Goal: Complete application form

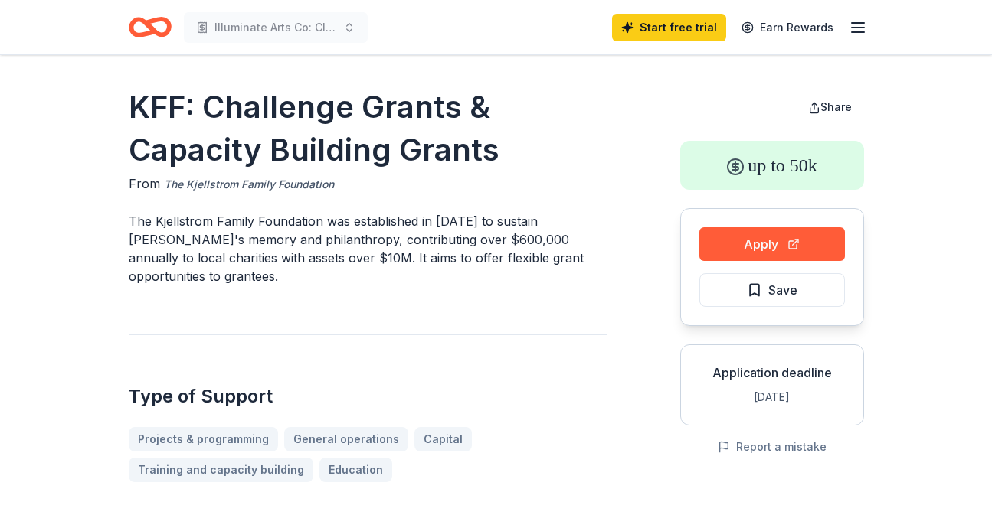
click at [309, 180] on link "The Kjellstrom Family Foundation" at bounding box center [249, 184] width 170 height 18
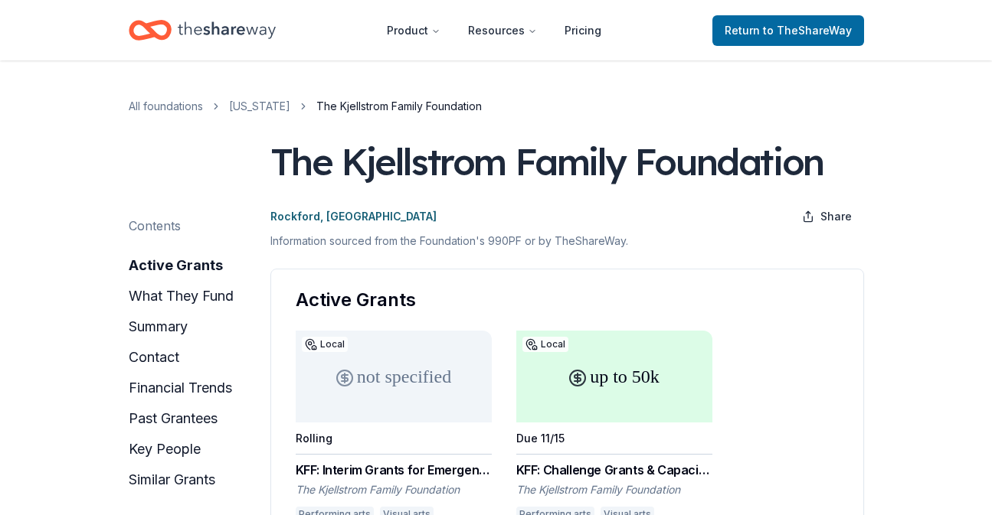
click at [513, 166] on div "The Kjellstrom Family Foundation" at bounding box center [546, 161] width 553 height 43
click at [430, 166] on div "The Kjellstrom Family Foundation" at bounding box center [546, 161] width 553 height 43
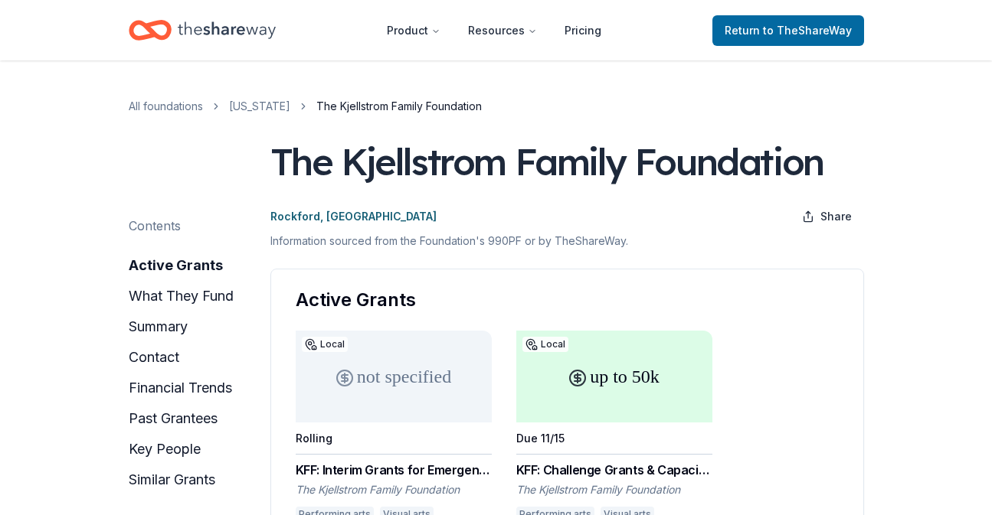
click at [430, 166] on div "The Kjellstrom Family Foundation" at bounding box center [546, 161] width 553 height 43
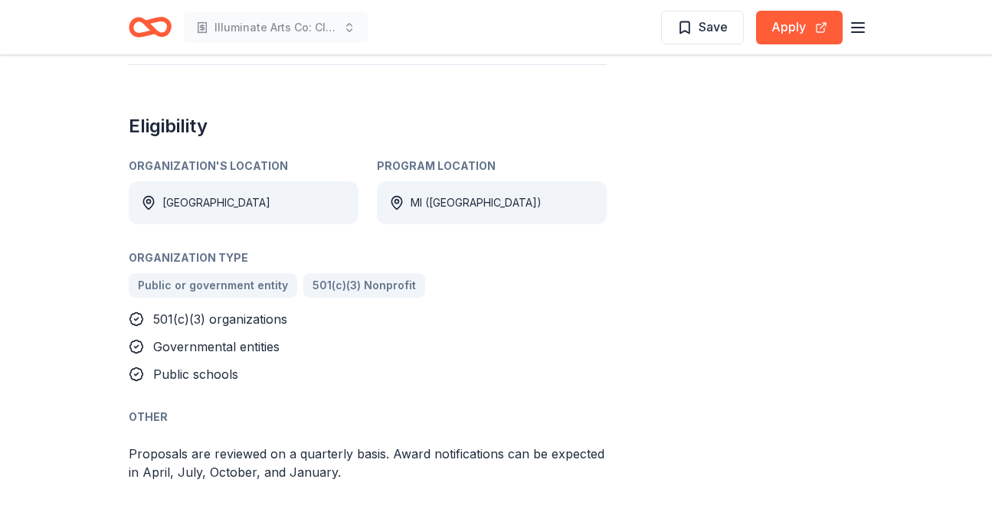
scroll to position [708, 0]
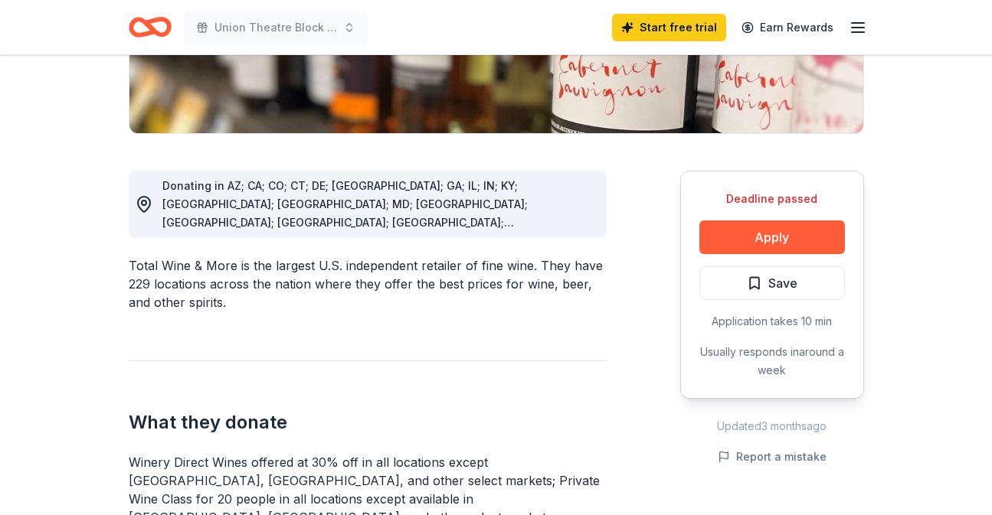
scroll to position [325, 0]
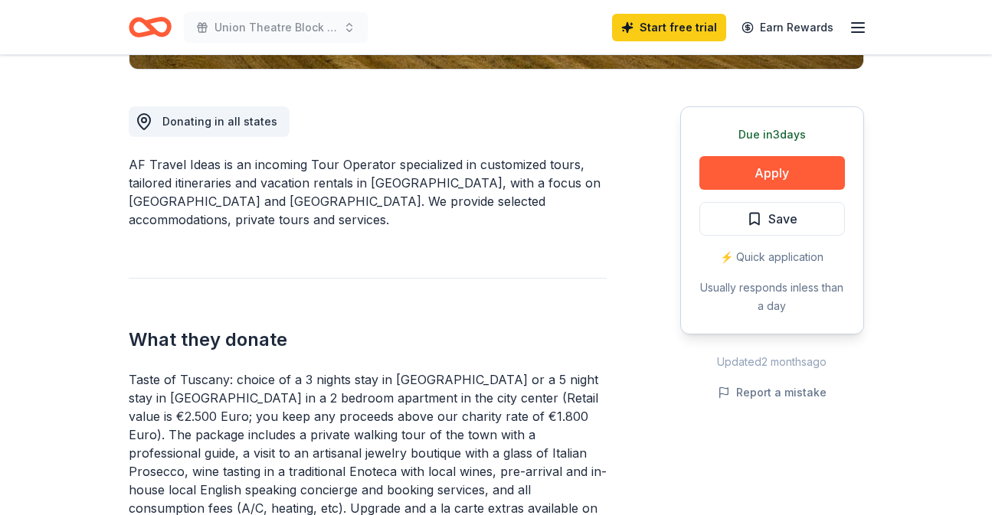
scroll to position [381, 0]
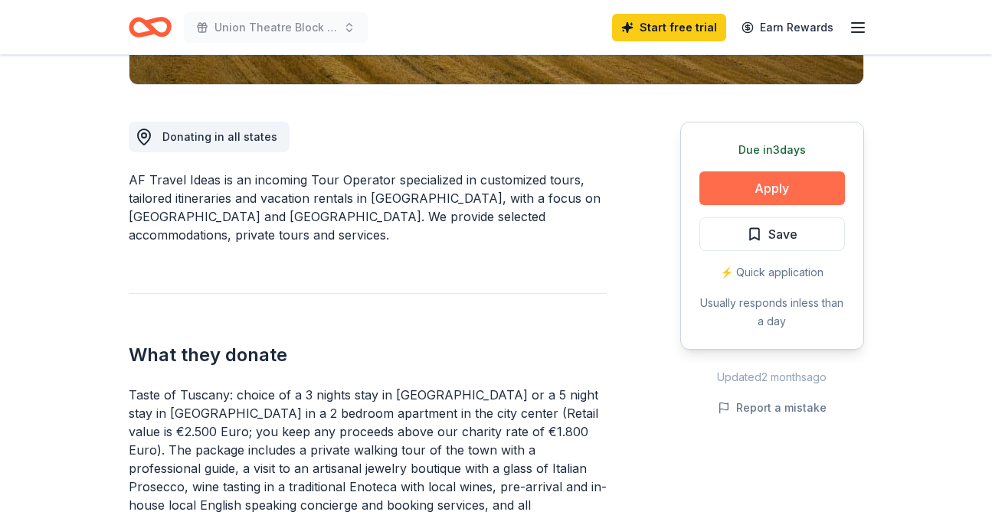
click at [804, 187] on button "Apply" at bounding box center [772, 189] width 146 height 34
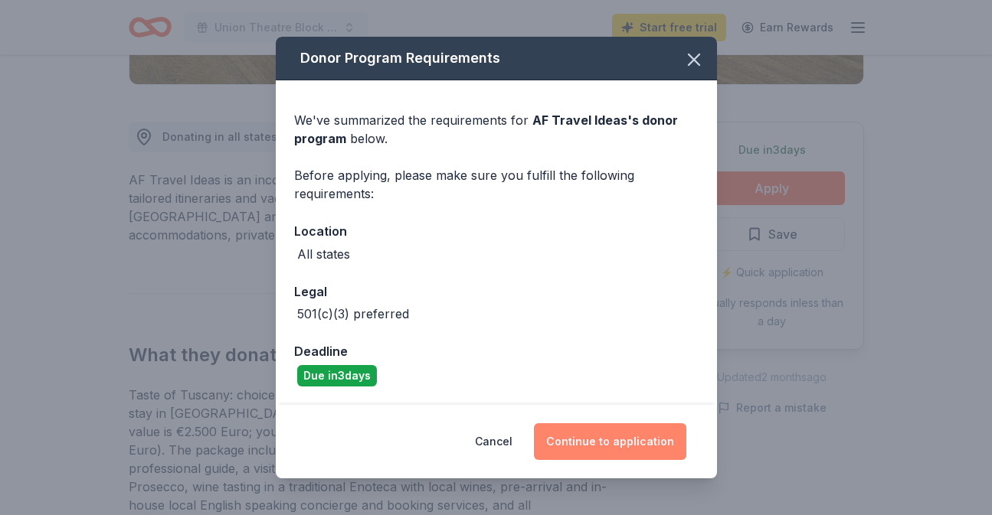
click at [607, 433] on button "Continue to application" at bounding box center [610, 442] width 152 height 37
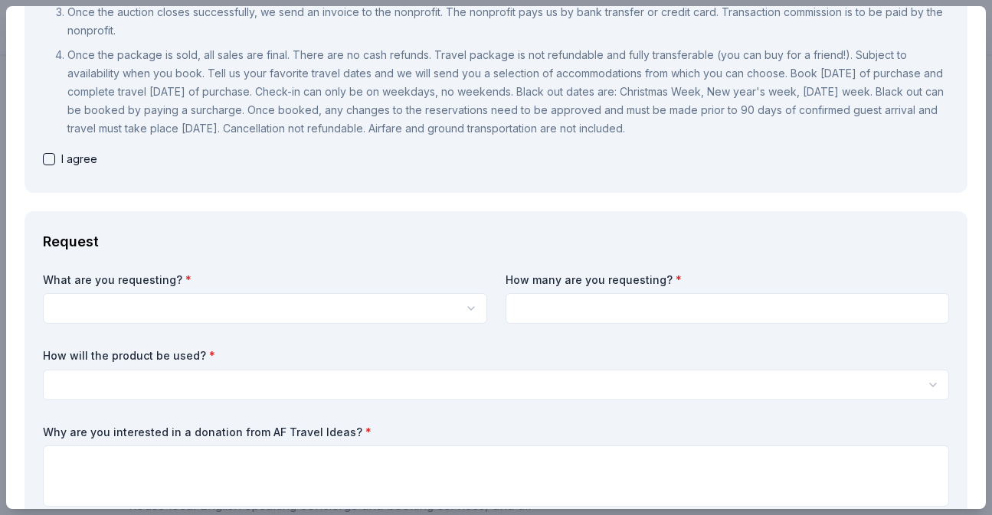
scroll to position [356, 0]
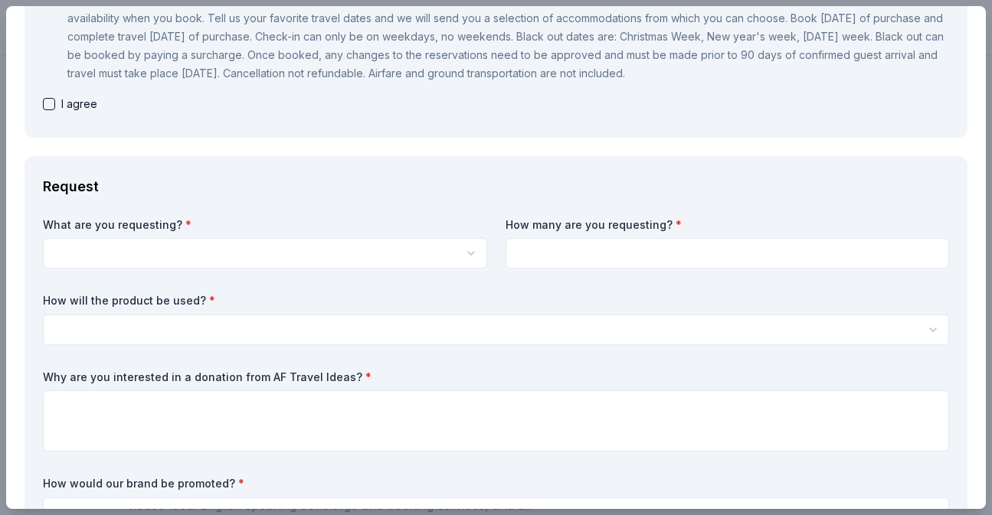
click at [48, 99] on button "button" at bounding box center [49, 104] width 12 height 12
checkbox input "true"
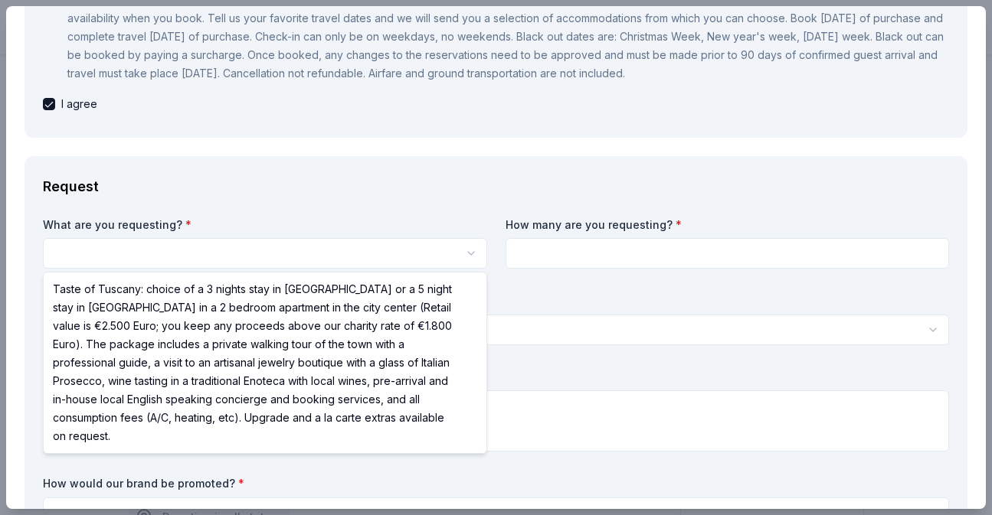
scroll to position [0, 0]
click at [162, 259] on html "Union Theatre Block Party Save Apply Due [DATE] Share AF Travel Ideas New 13 ap…" at bounding box center [496, 257] width 992 height 515
select select "Taste of Tuscany: choice of a 3 nights stay in [GEOGRAPHIC_DATA] or a 5 night s…"
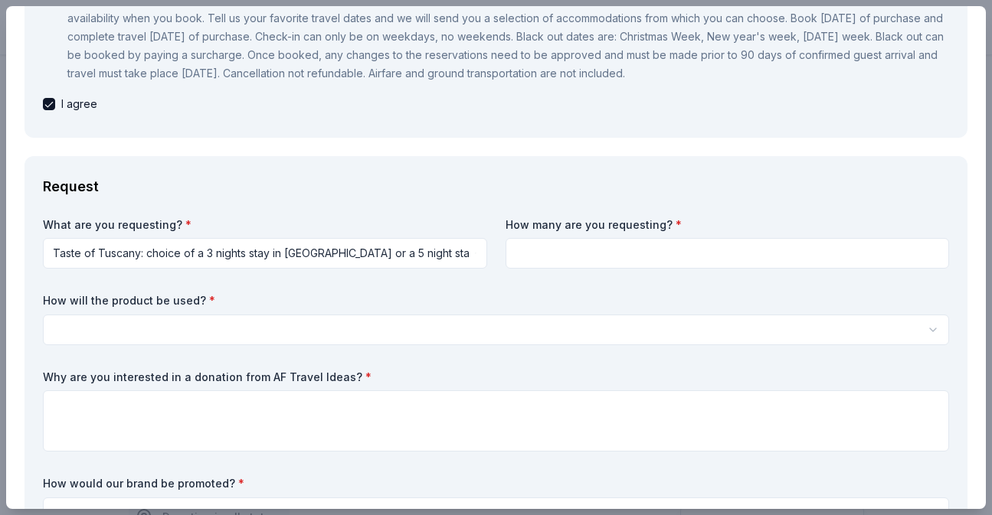
click at [564, 258] on input at bounding box center [727, 253] width 444 height 31
type input "2"
click at [280, 329] on html "Union Theatre Block Party Save Apply Due [DATE] Share AF Travel Ideas New 13 ap…" at bounding box center [496, 257] width 992 height 515
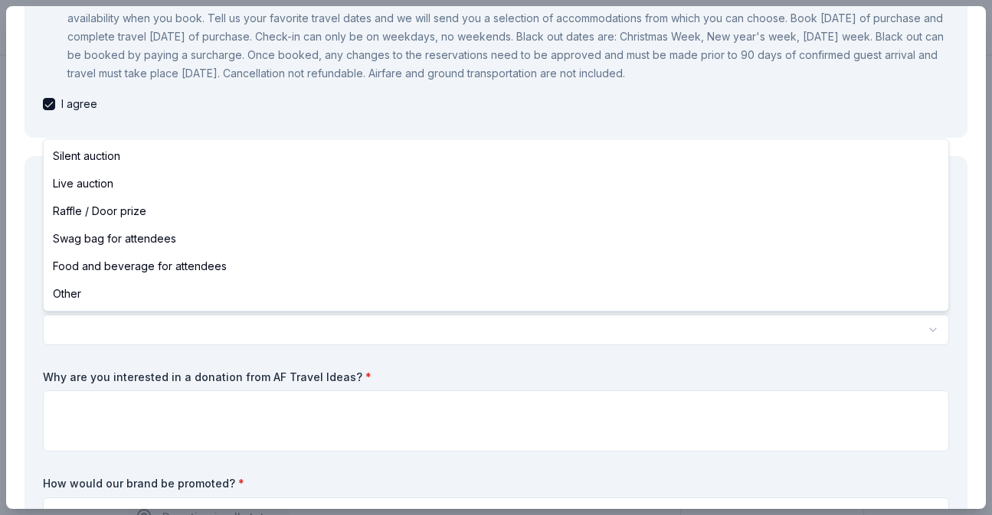
select select "raffleDoorPrize"
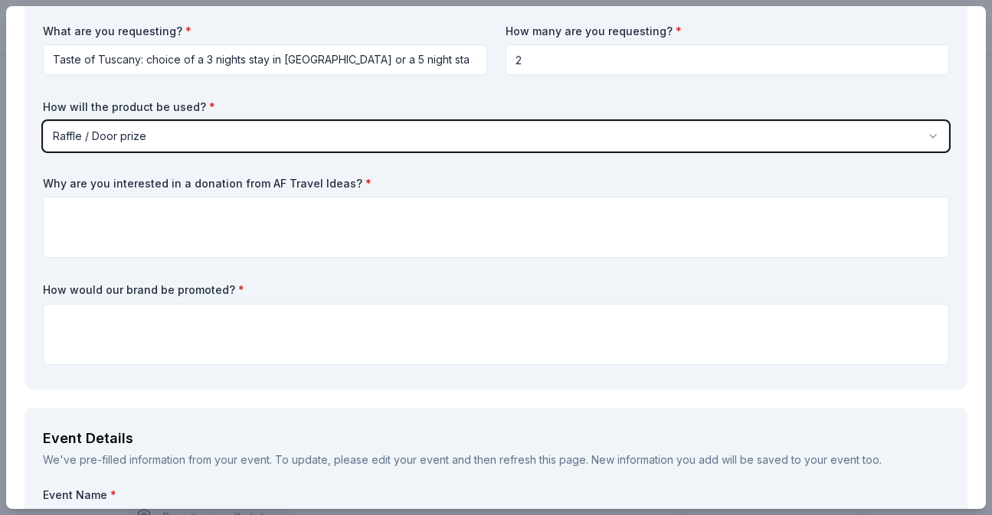
scroll to position [551, 0]
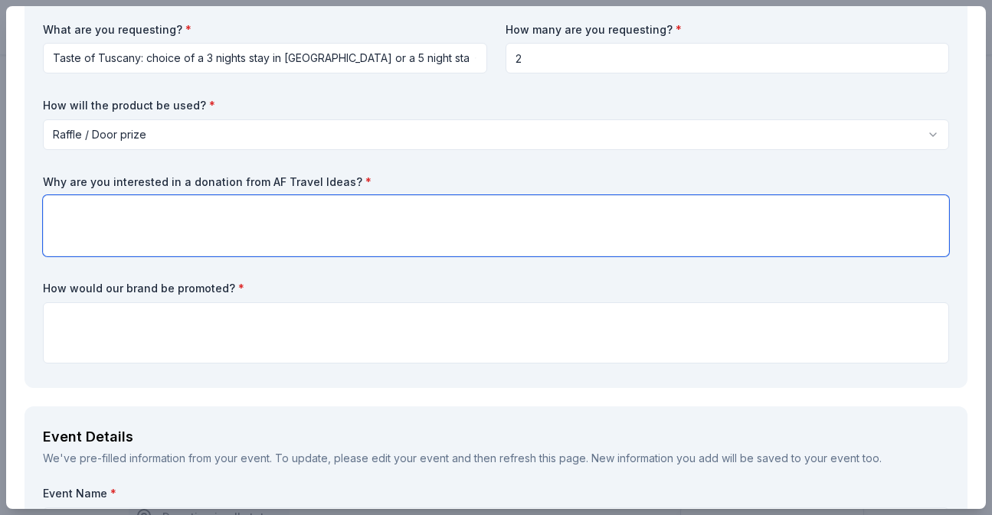
click at [212, 210] on textarea at bounding box center [496, 225] width 906 height 61
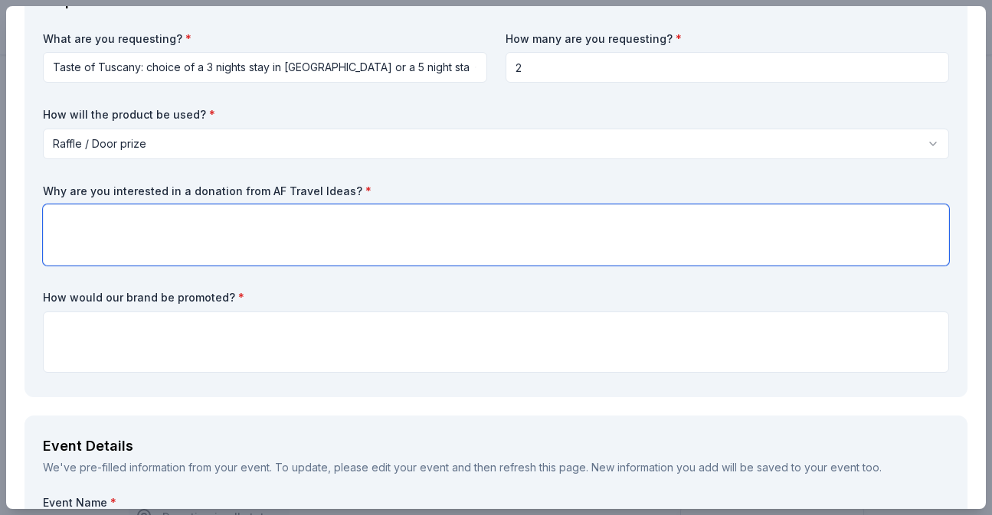
scroll to position [541, 0]
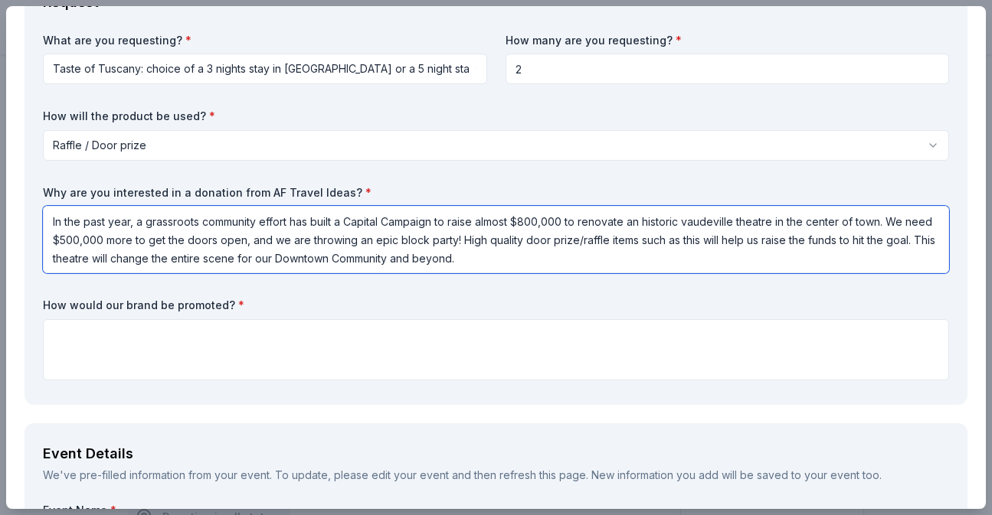
type textarea "In the past year, a grassroots community effort has built a Capital Campaign to…"
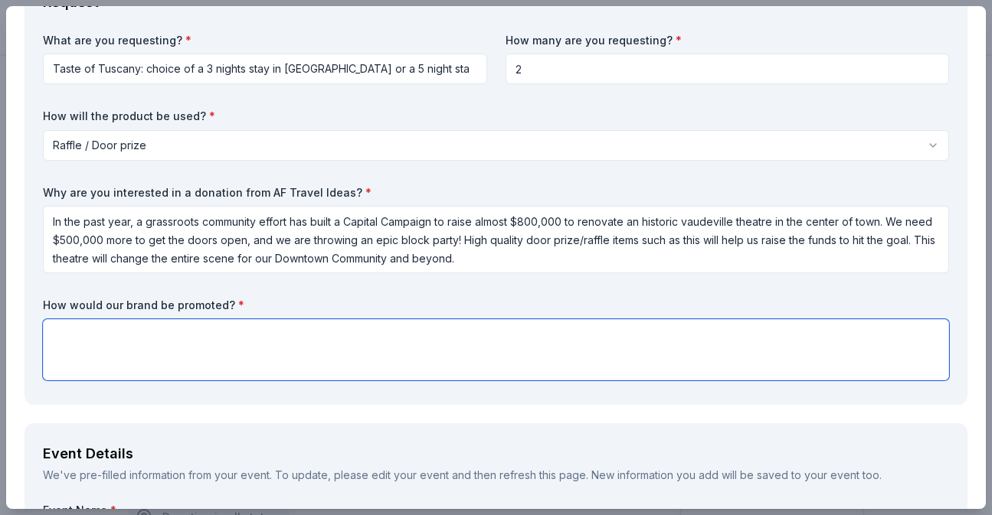
click at [251, 345] on textarea at bounding box center [496, 349] width 906 height 61
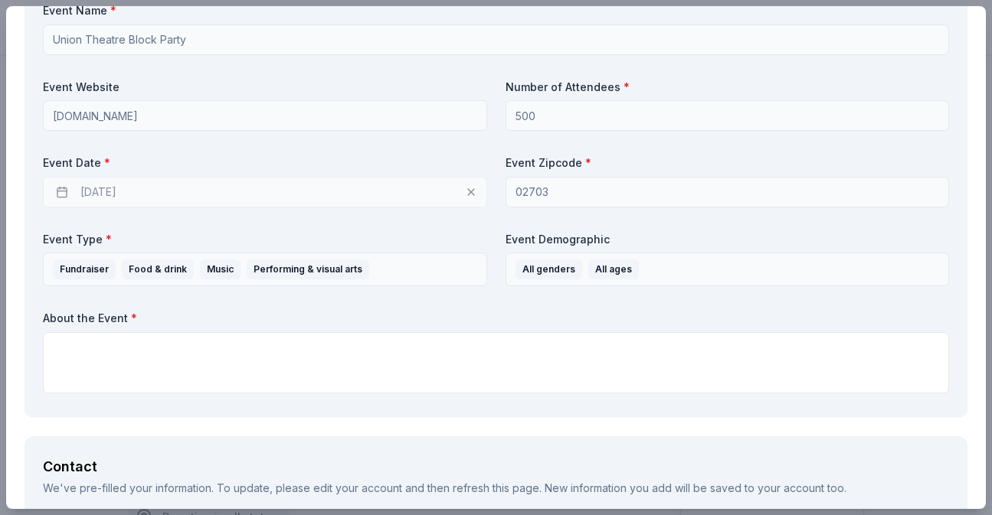
scroll to position [1040, 0]
type textarea "Your brand would be promoted on our website, social media channels, newsletters…"
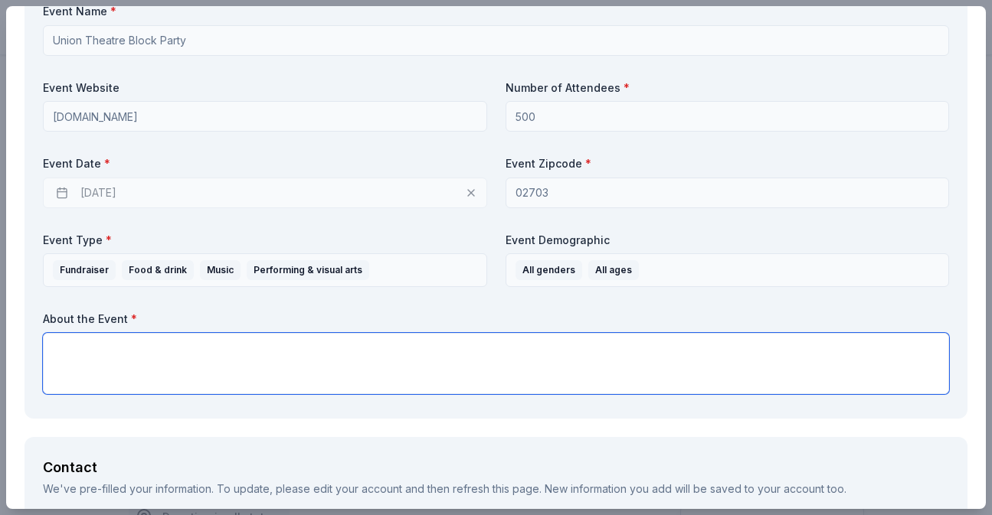
click at [232, 351] on textarea at bounding box center [496, 363] width 906 height 61
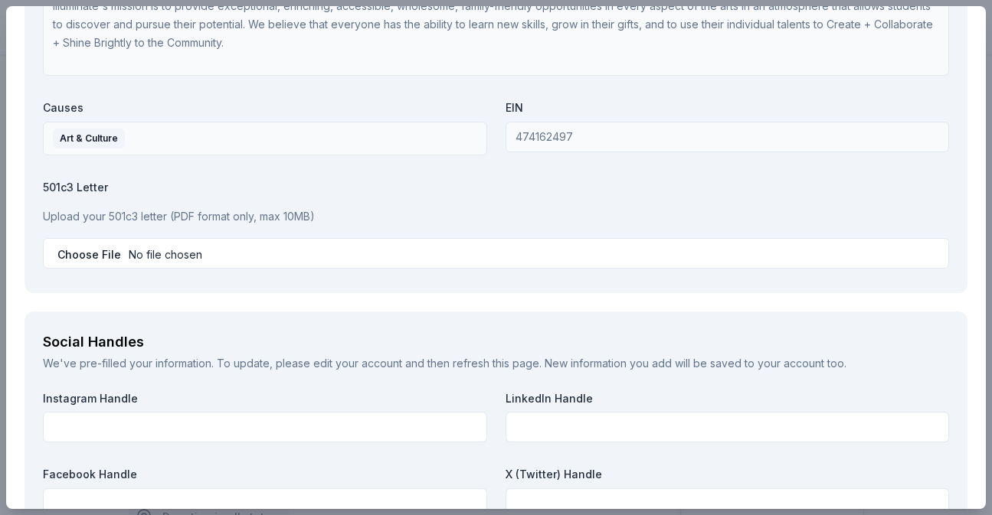
scroll to position [1941, 0]
type textarea "The Union Theatre Block Party is back after last year's incredible debut! Last …"
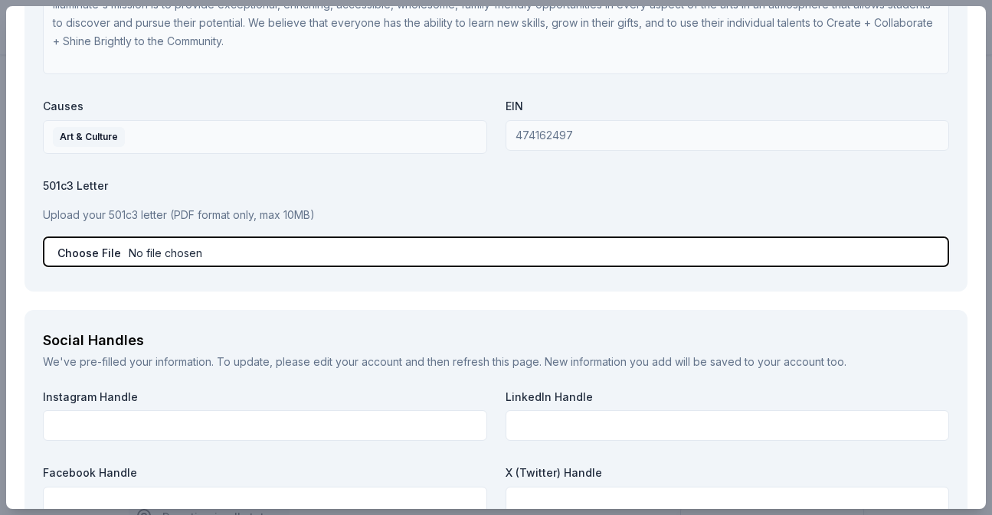
click at [178, 256] on input "file" at bounding box center [496, 252] width 906 height 31
type input "C:\fakepath\AWIP Nonprofit letter - Federal tax exemption_Determination Letter.…"
click at [498, 247] on input "file" at bounding box center [496, 252] width 906 height 31
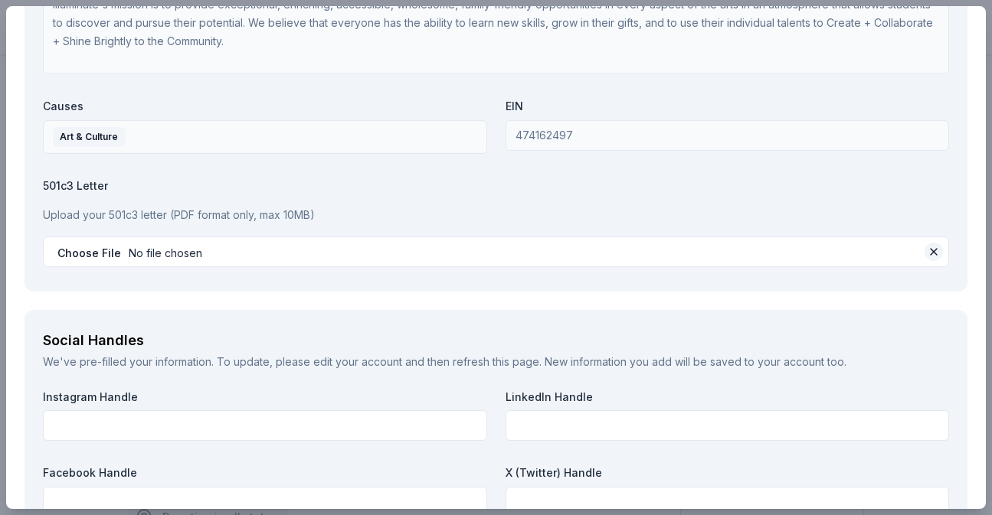
click at [936, 253] on button at bounding box center [933, 252] width 18 height 18
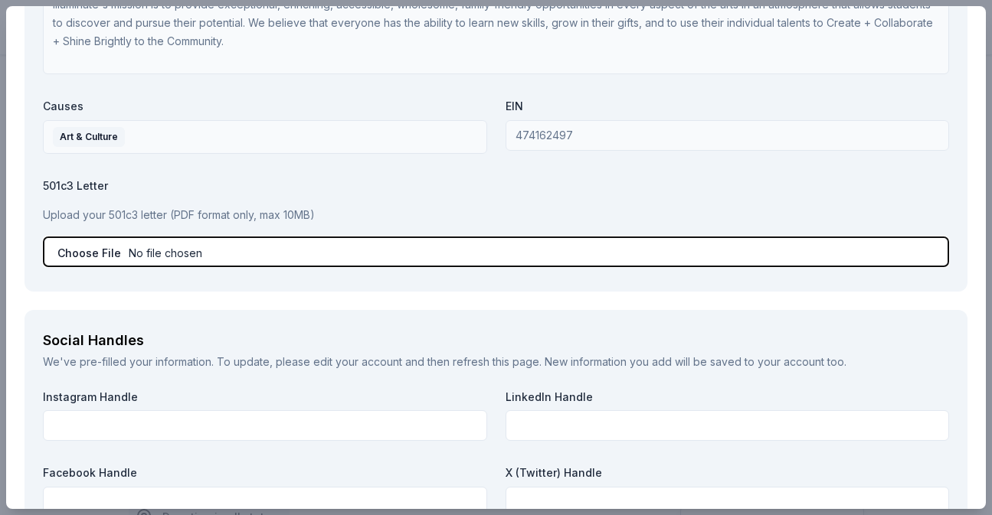
click at [232, 263] on input "file" at bounding box center [496, 252] width 906 height 31
type input "C:\fakepath\Portfolio2.pdf"
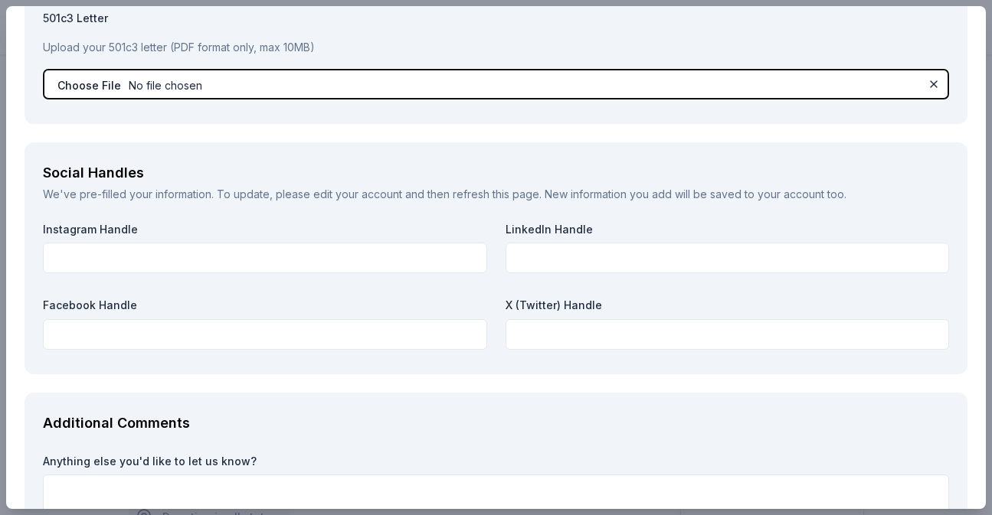
scroll to position [2118, 0]
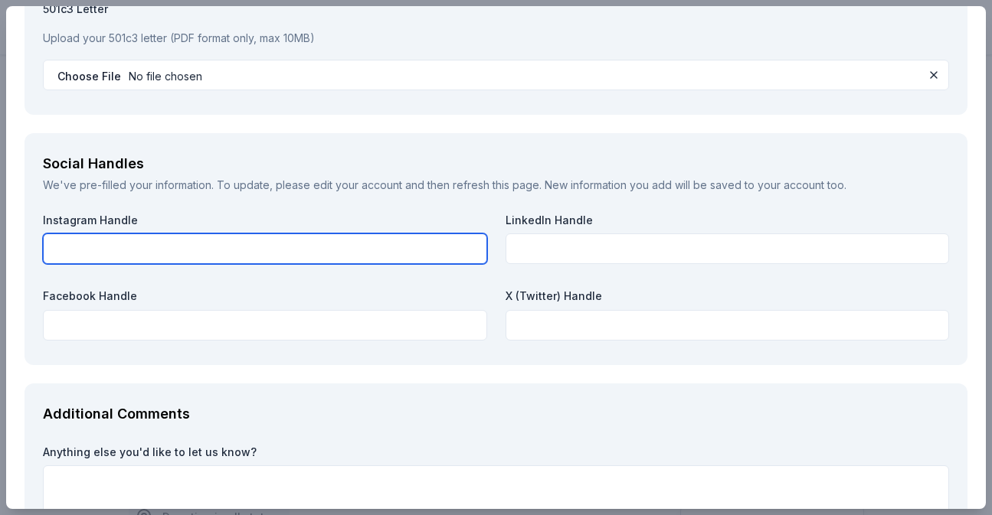
click at [174, 253] on input "text" at bounding box center [265, 249] width 444 height 31
type input "i"
type input "uniontheatre"
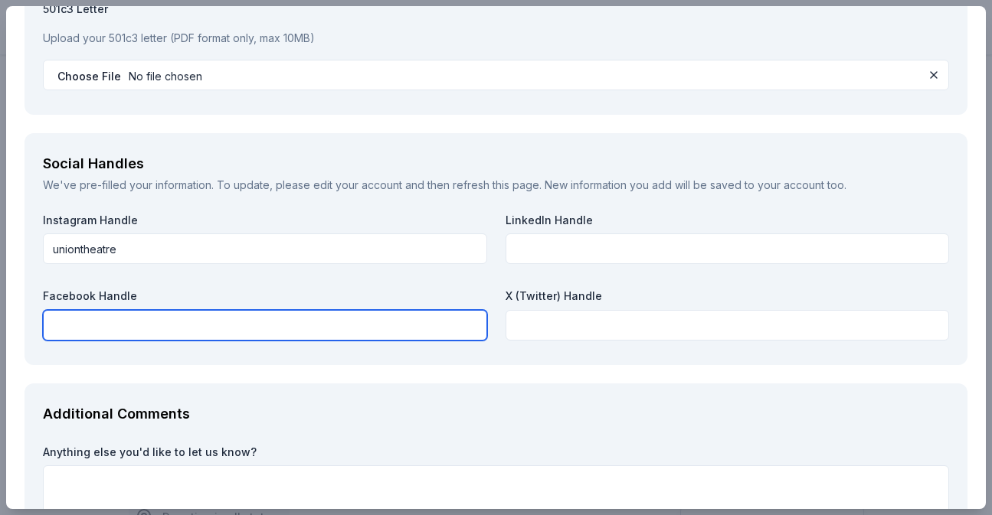
click at [161, 329] on input "text" at bounding box center [265, 325] width 444 height 31
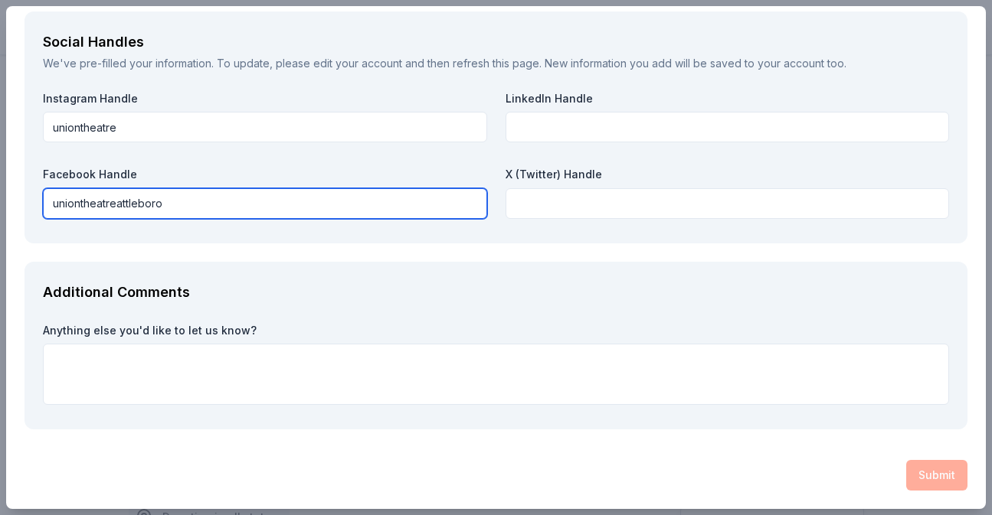
type input "uniontheatreattleboro"
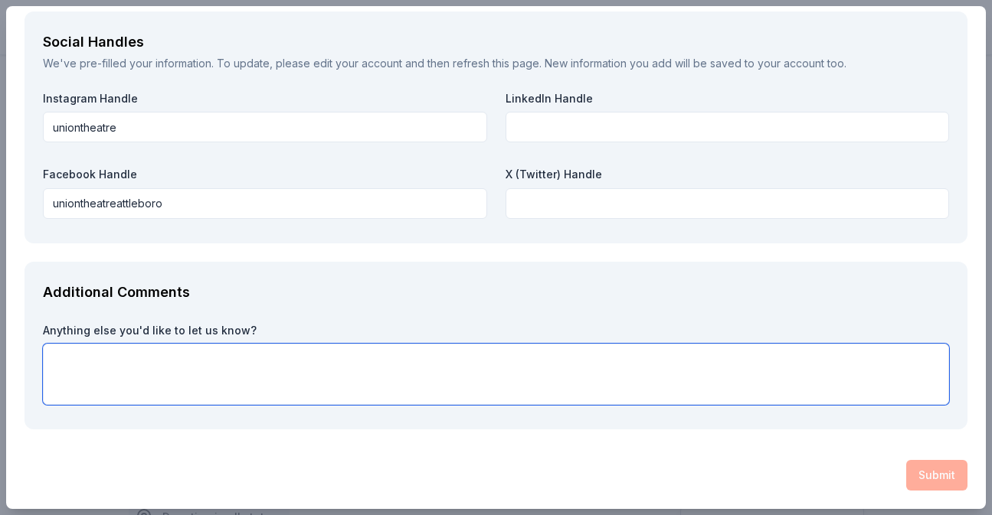
click at [394, 376] on textarea at bounding box center [496, 374] width 906 height 61
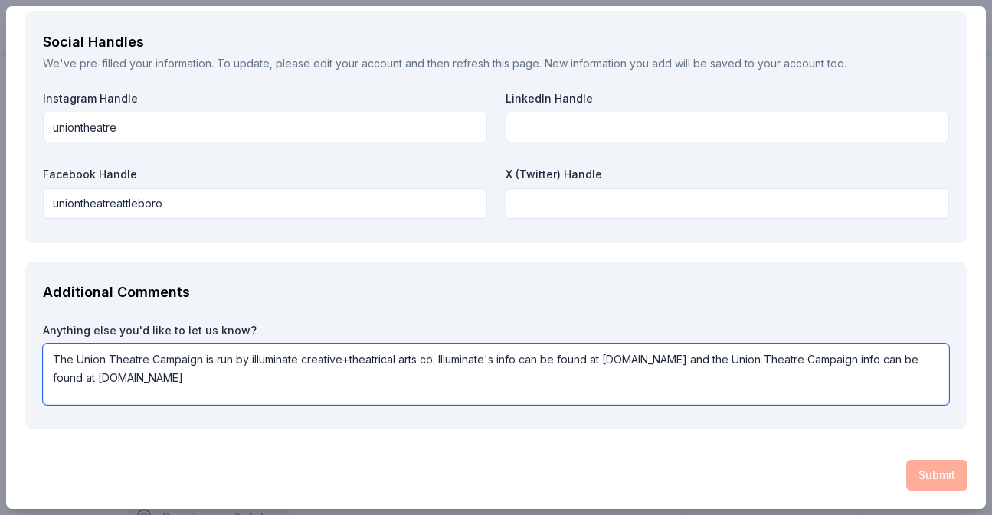
type textarea "The Union Theatre Campaign is run by illuminate creative+theatrical arts co. Il…"
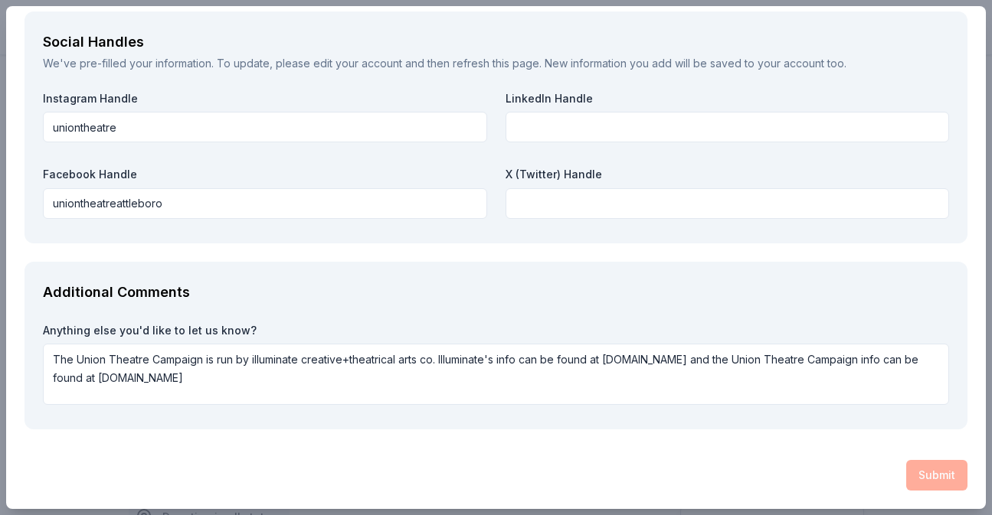
click at [902, 470] on div "Submit" at bounding box center [496, 475] width 943 height 31
click at [933, 476] on div "Submit" at bounding box center [496, 475] width 943 height 31
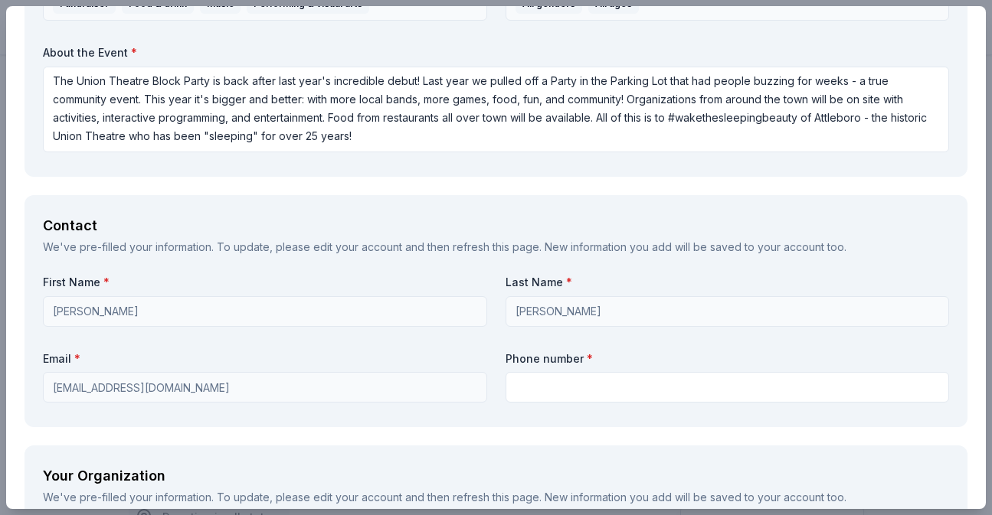
scroll to position [1310, 0]
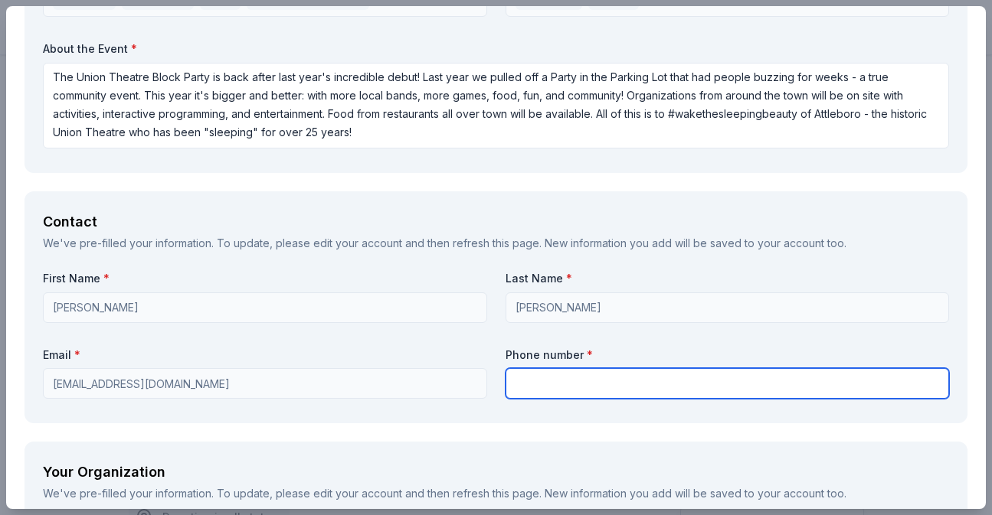
click at [581, 383] on input "text" at bounding box center [727, 383] width 444 height 31
type input "5083974838"
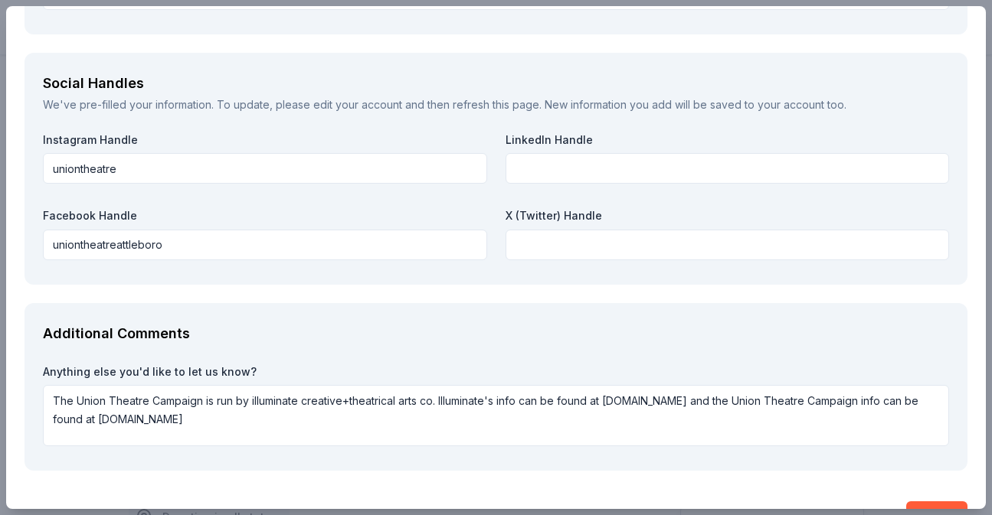
scroll to position [2239, 0]
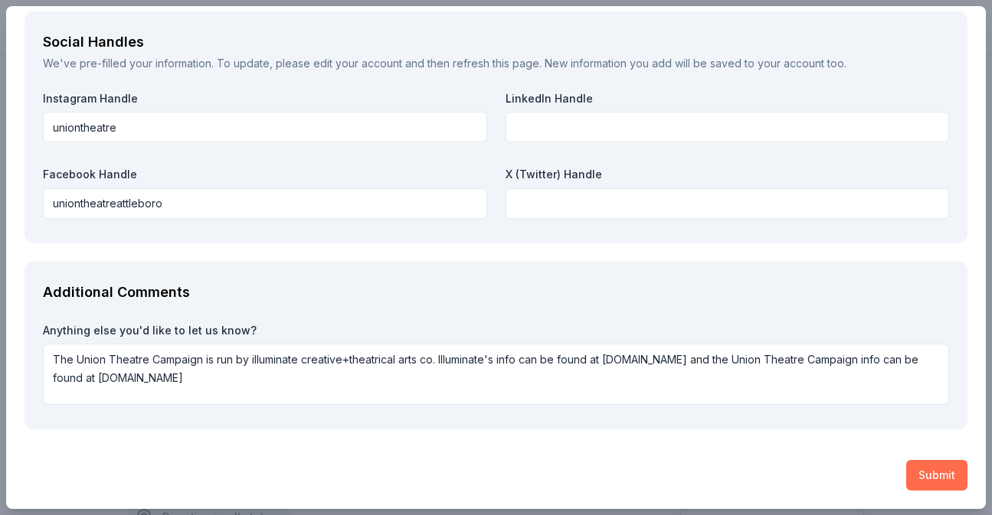
click at [941, 480] on button "Submit" at bounding box center [936, 475] width 61 height 31
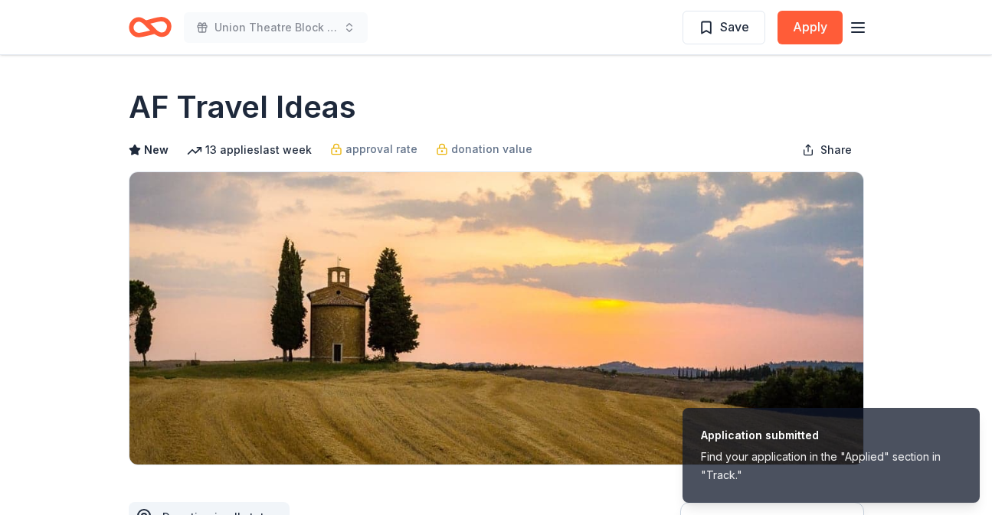
scroll to position [0, 0]
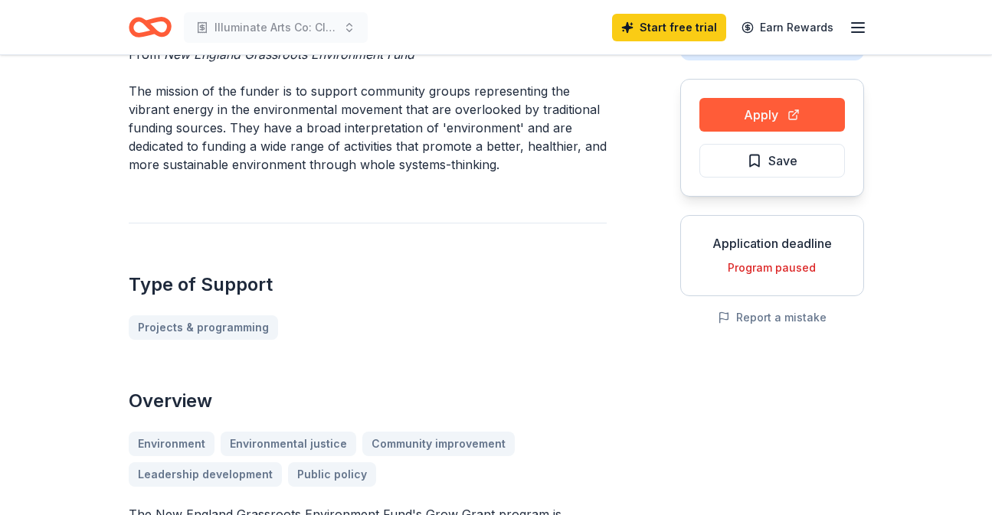
scroll to position [126, 0]
